Goal: Information Seeking & Learning: Learn about a topic

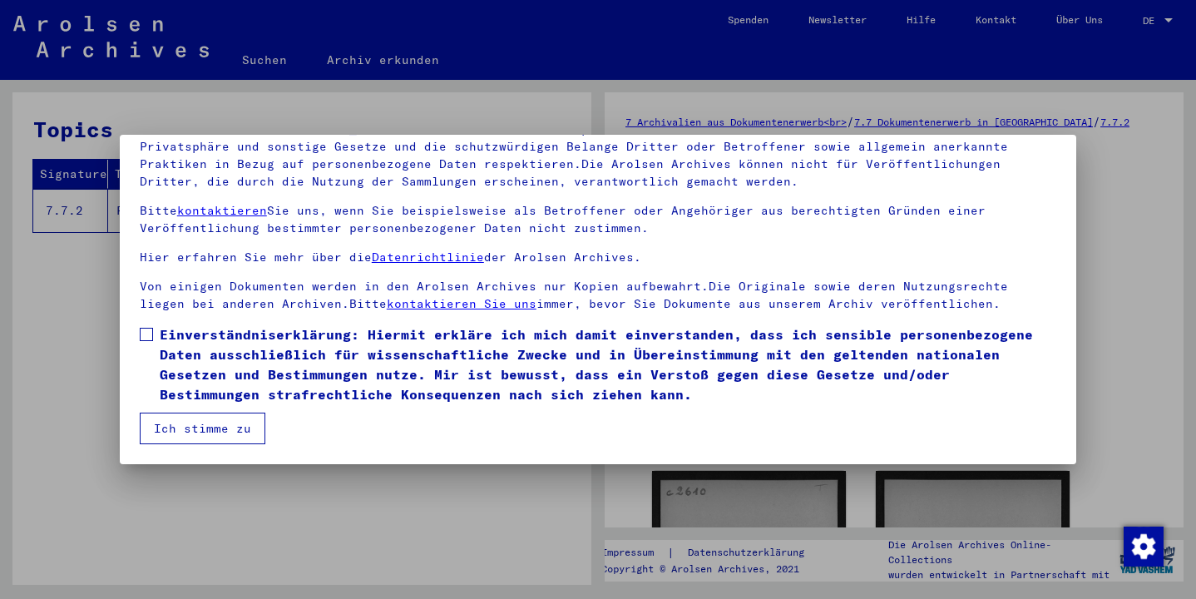
scroll to position [143, 0]
click at [147, 334] on span at bounding box center [146, 334] width 13 height 13
click at [183, 430] on button "Ich stimme zu" at bounding box center [203, 429] width 126 height 32
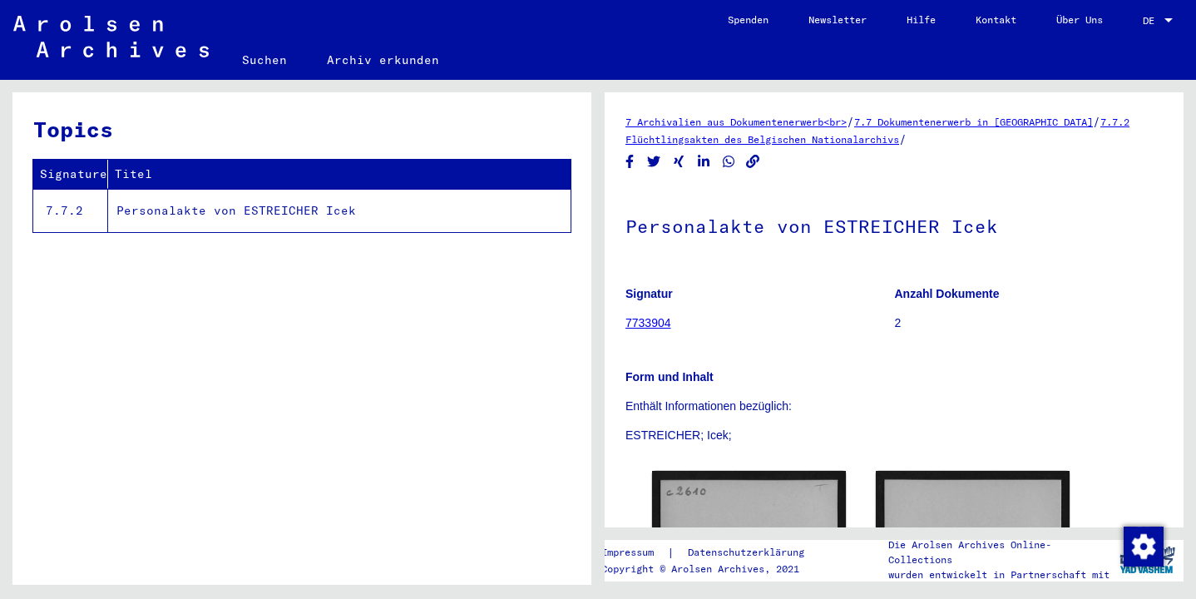
click at [1170, 19] on div at bounding box center [1169, 20] width 8 height 4
click at [1134, 58] on span "Deutsch" at bounding box center [1127, 59] width 41 height 12
click at [1167, 20] on div at bounding box center [1169, 20] width 8 height 4
click at [1142, 28] on span "English" at bounding box center [1127, 29] width 41 height 12
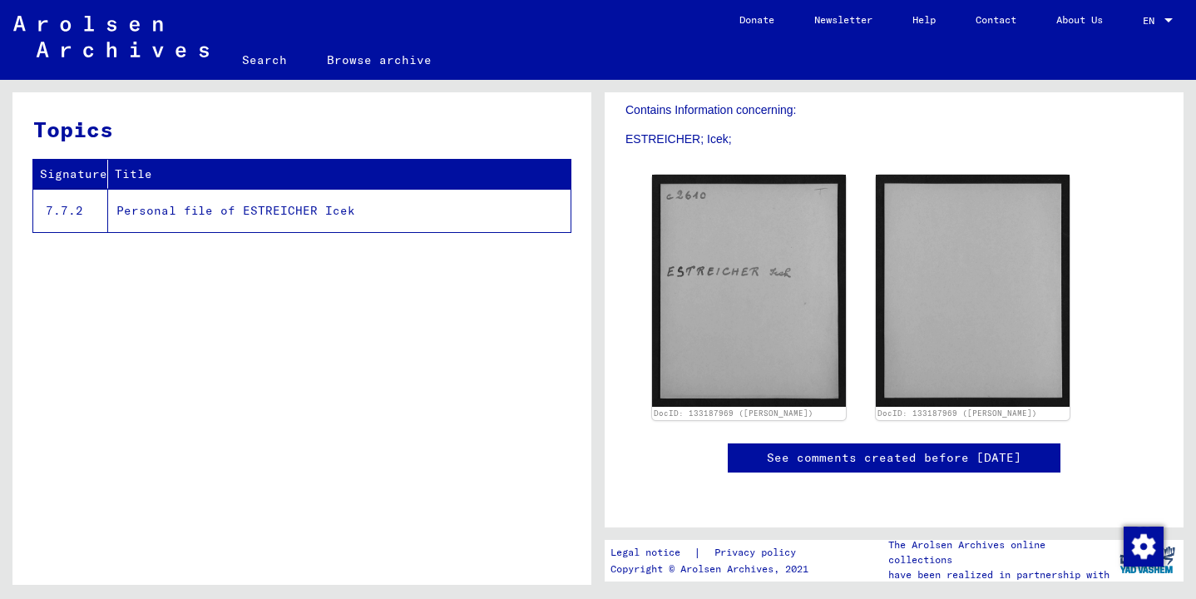
scroll to position [366, 0]
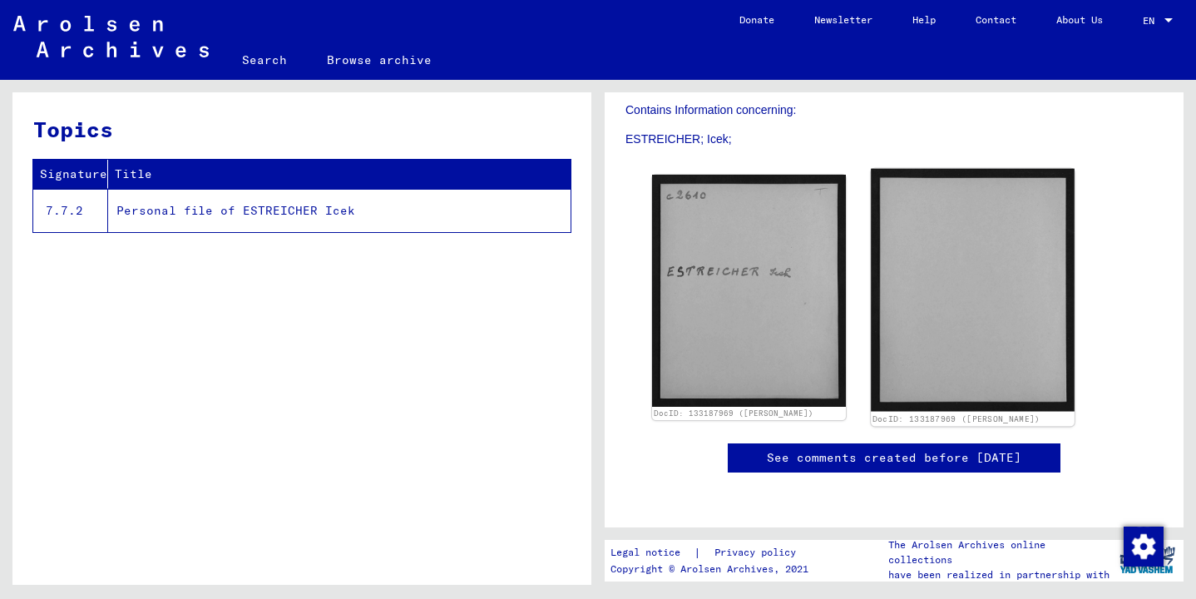
click at [977, 210] on img at bounding box center [973, 290] width 204 height 243
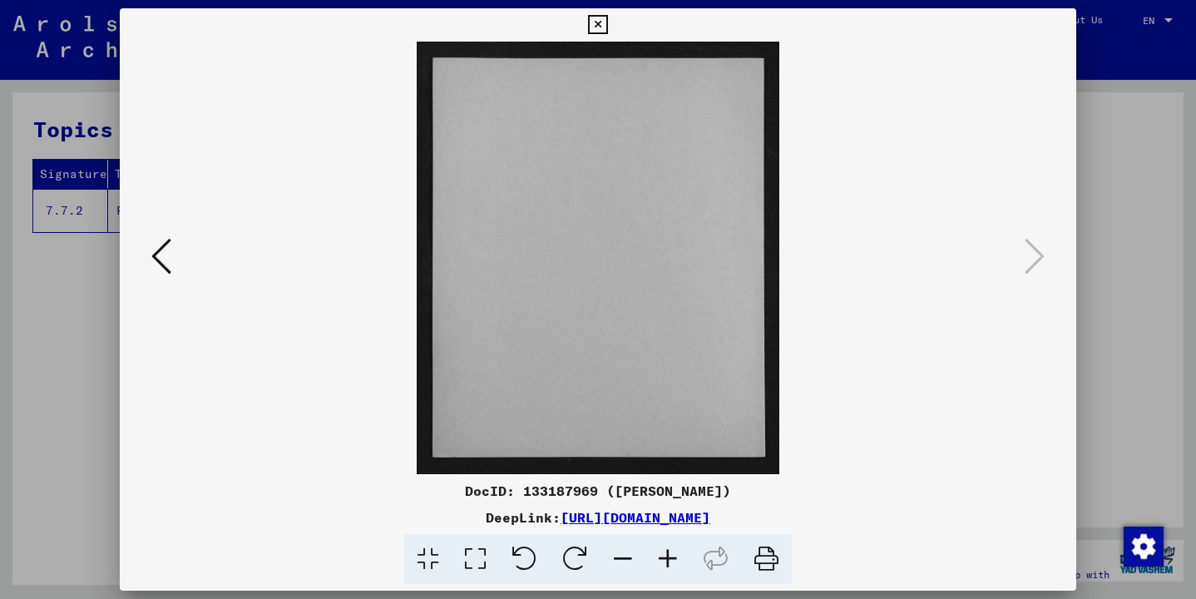
click at [155, 256] on icon at bounding box center [161, 256] width 20 height 40
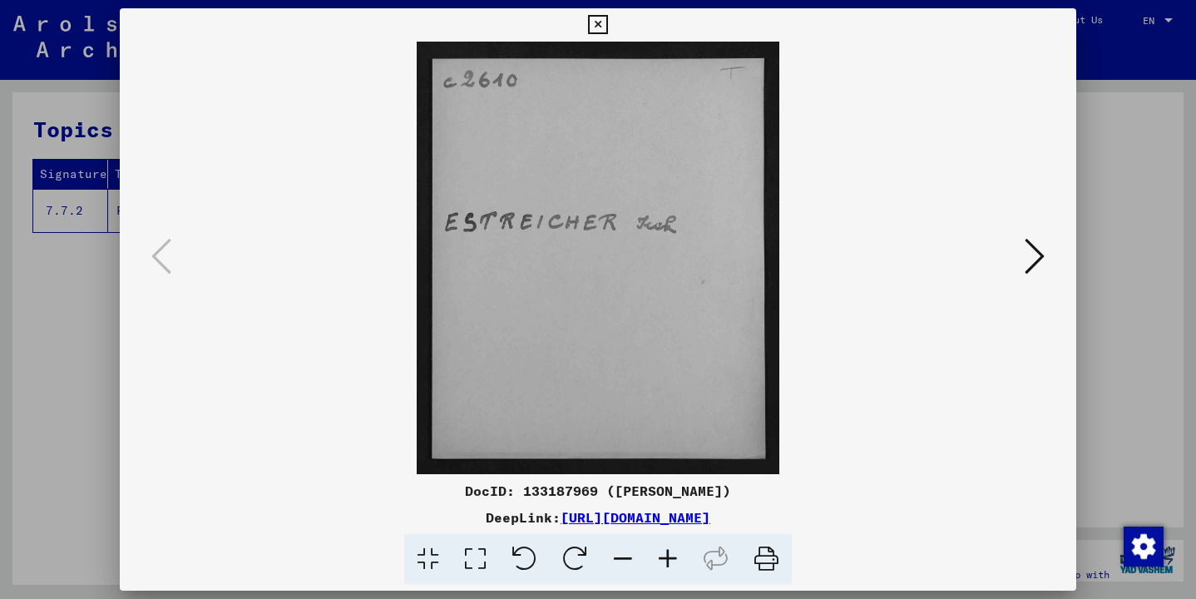
click at [1040, 255] on icon at bounding box center [1035, 256] width 20 height 40
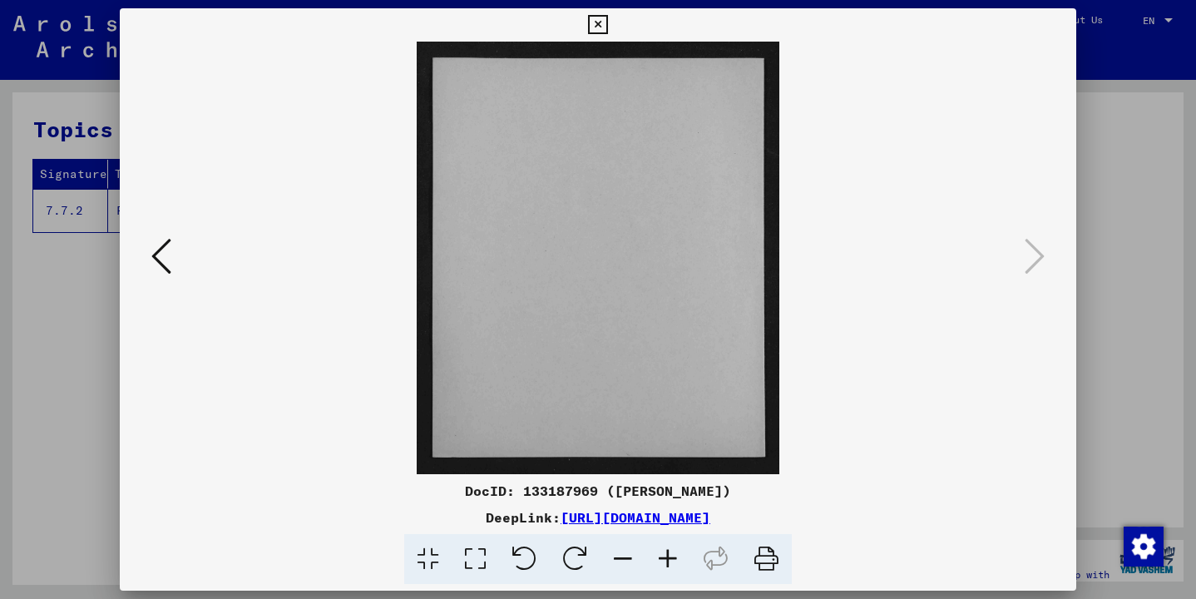
click at [155, 255] on icon at bounding box center [161, 256] width 20 height 40
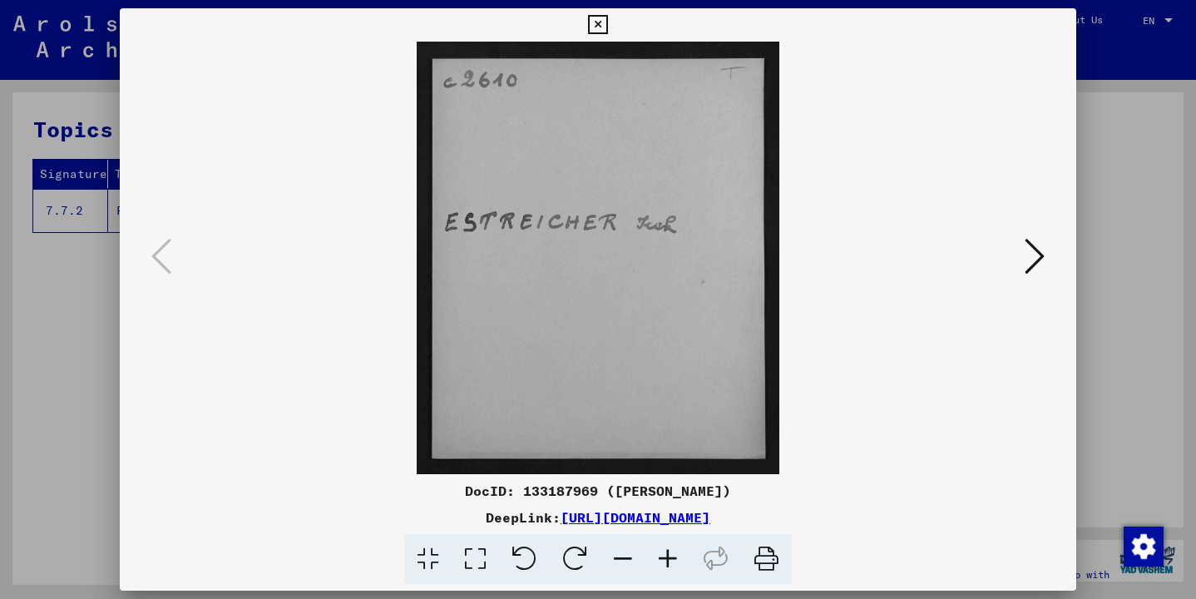
click at [1035, 260] on icon at bounding box center [1035, 256] width 20 height 40
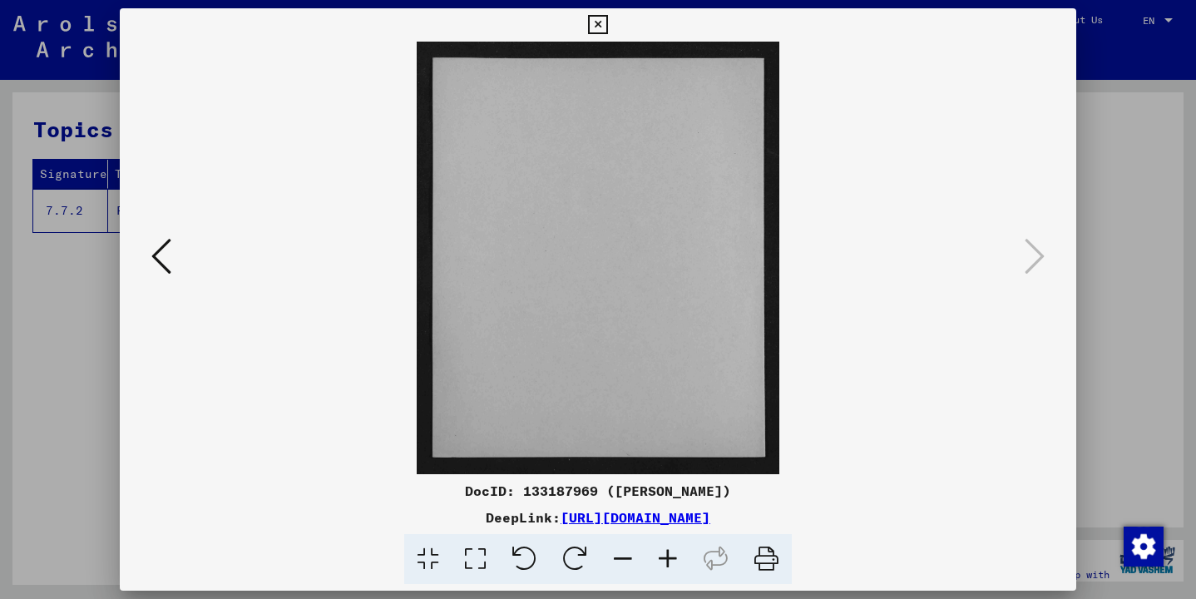
click at [156, 252] on icon at bounding box center [161, 256] width 20 height 40
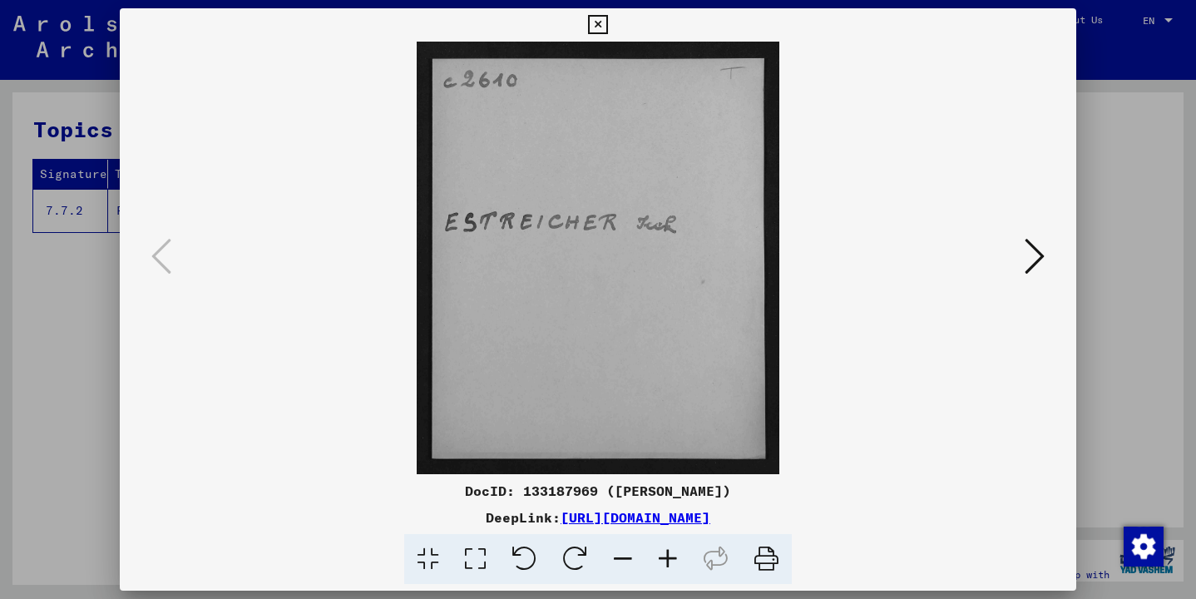
click at [1036, 258] on icon at bounding box center [1035, 256] width 20 height 40
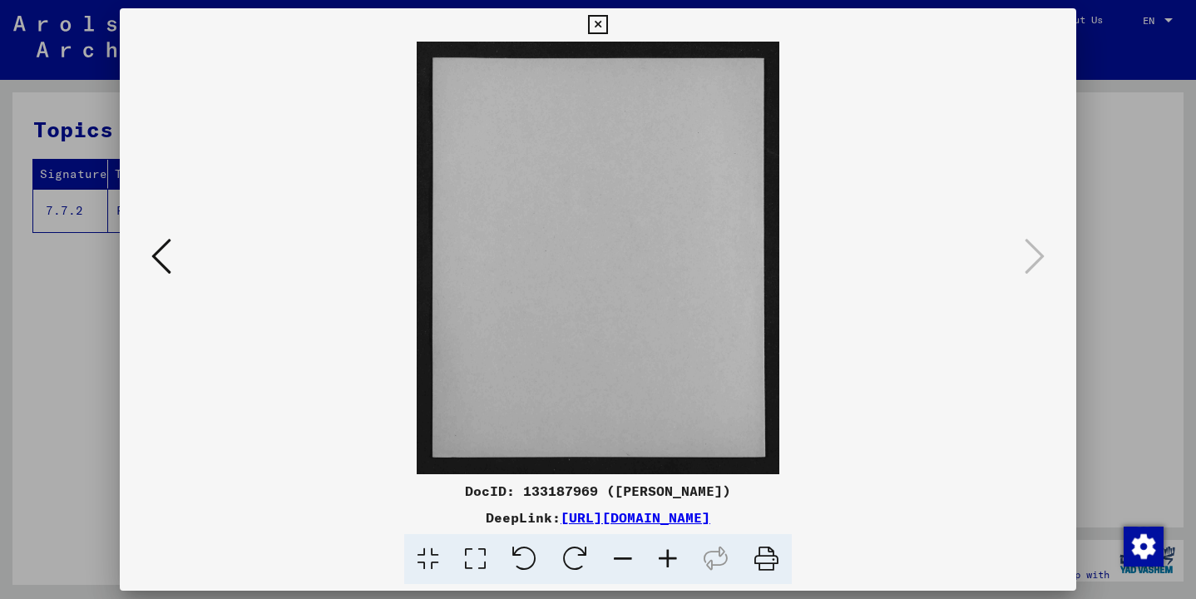
click at [607, 23] on icon at bounding box center [597, 25] width 19 height 20
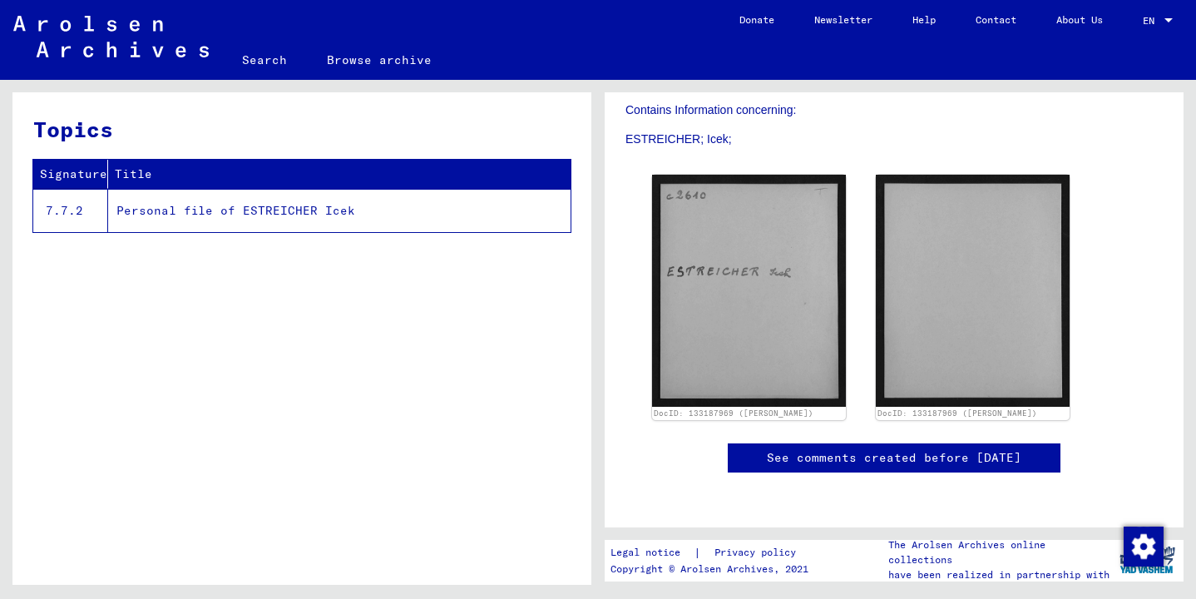
click at [243, 211] on td "Personal file of ESTREICHER Icek" at bounding box center [339, 210] width 463 height 43
click at [151, 211] on td "Personal file of ESTREICHER Icek" at bounding box center [339, 210] width 463 height 43
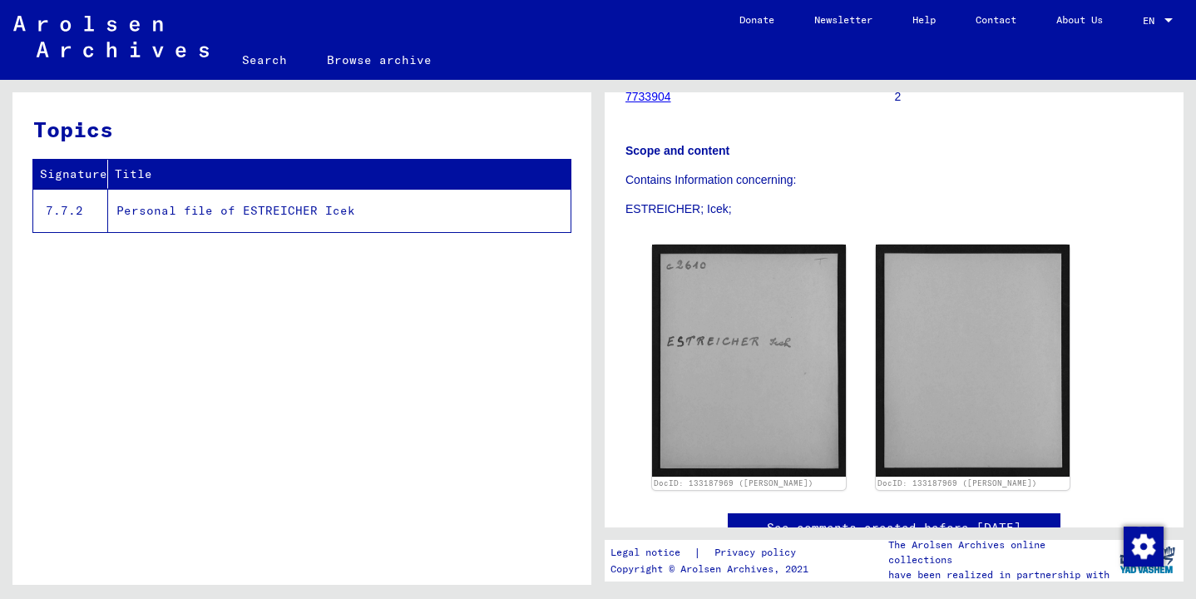
scroll to position [242, 0]
